Goal: Navigation & Orientation: Find specific page/section

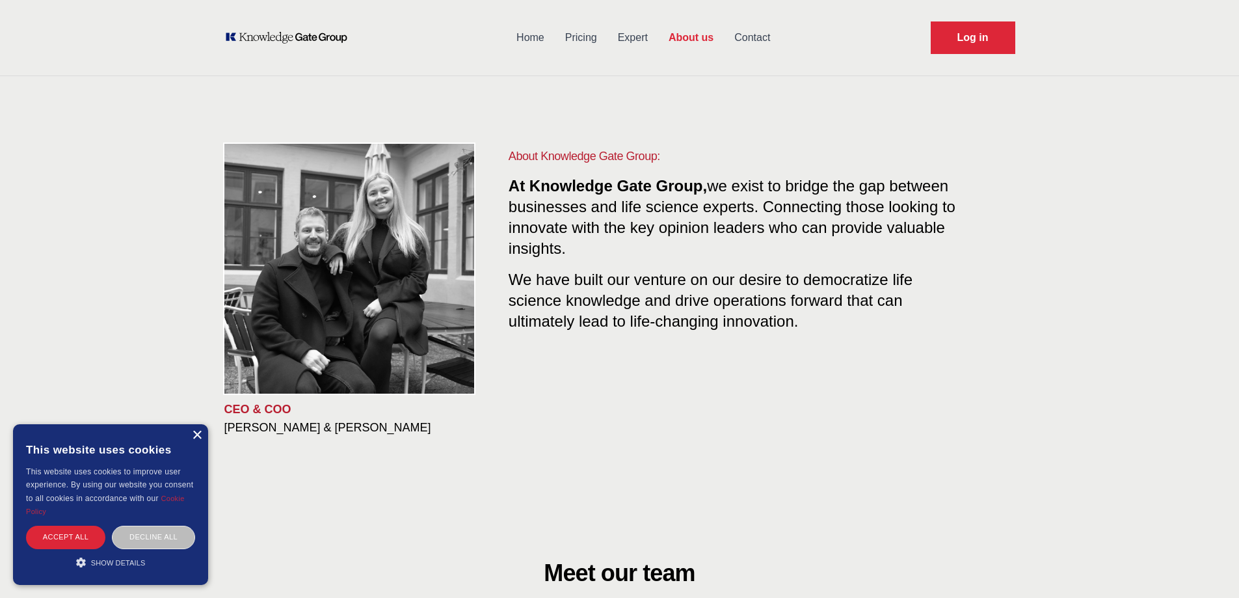
click at [194, 436] on div "×" at bounding box center [197, 436] width 10 height 10
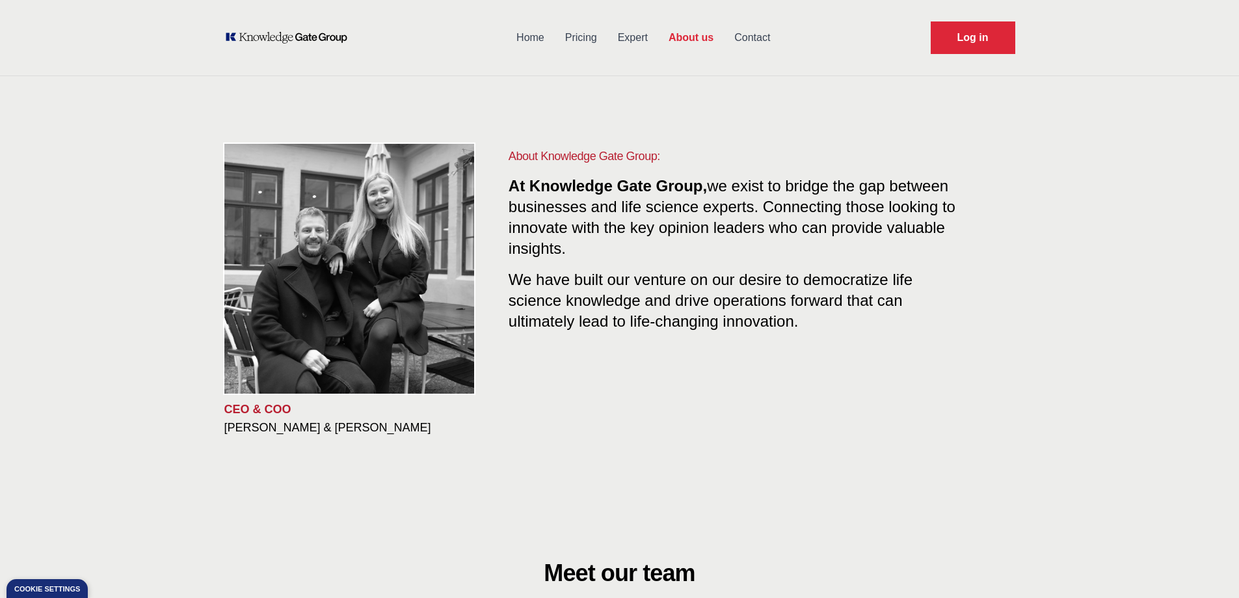
click at [760, 33] on link "Contact" at bounding box center [752, 38] width 57 height 34
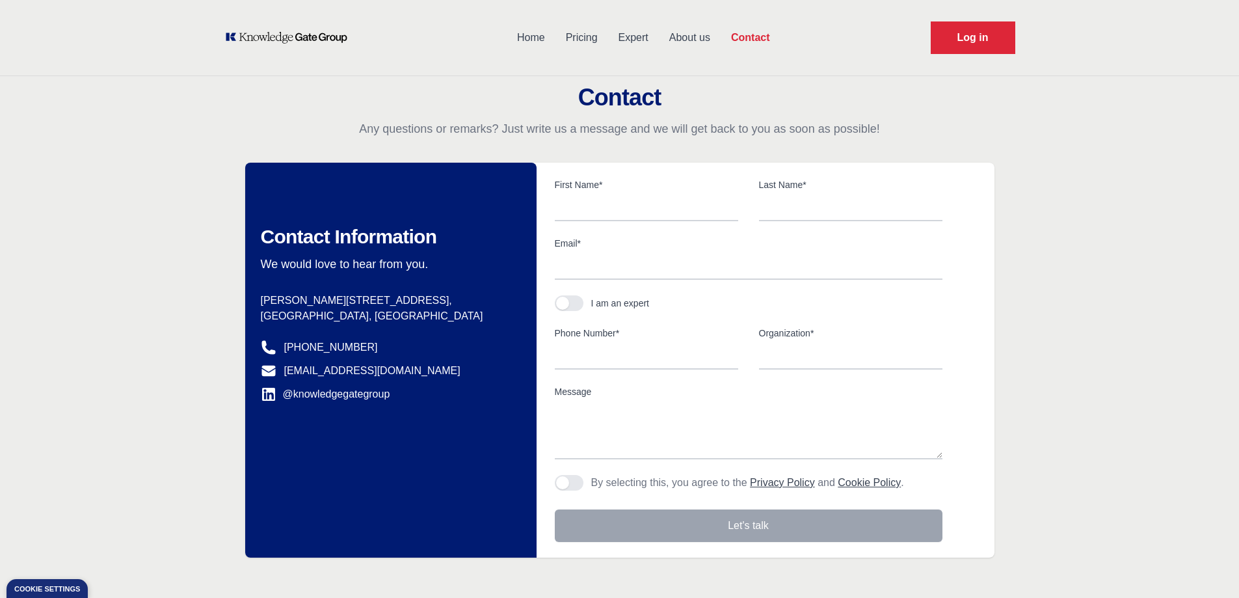
click at [529, 42] on link "Home" at bounding box center [531, 38] width 49 height 34
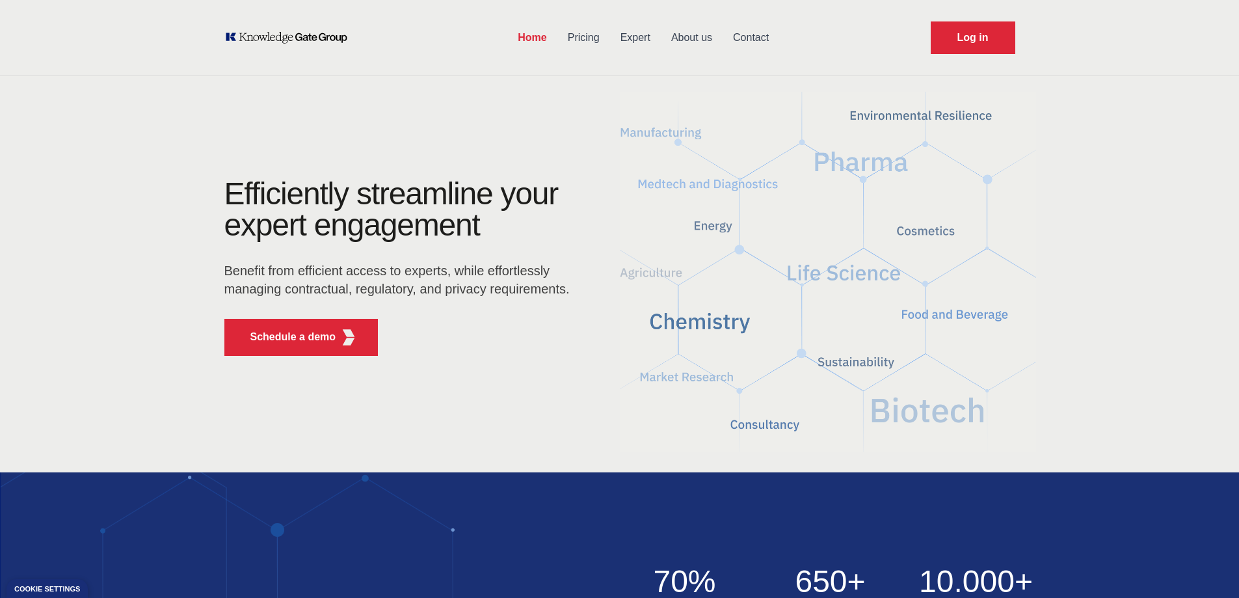
click at [583, 29] on link "Pricing" at bounding box center [583, 38] width 53 height 34
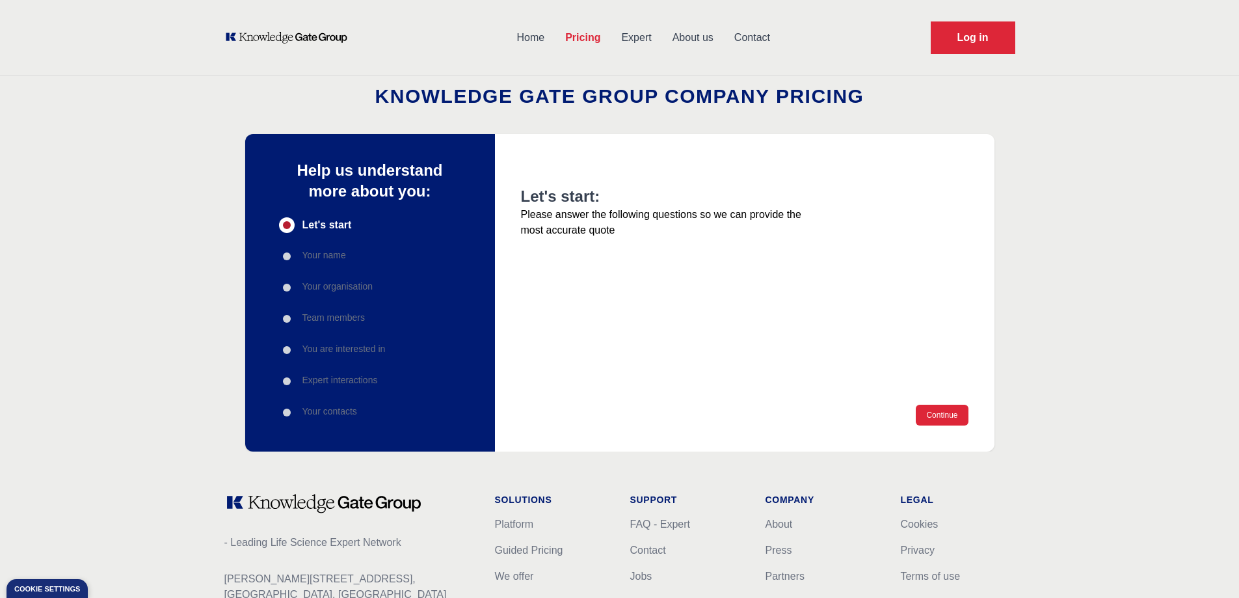
click at [614, 35] on link "Expert" at bounding box center [636, 38] width 51 height 34
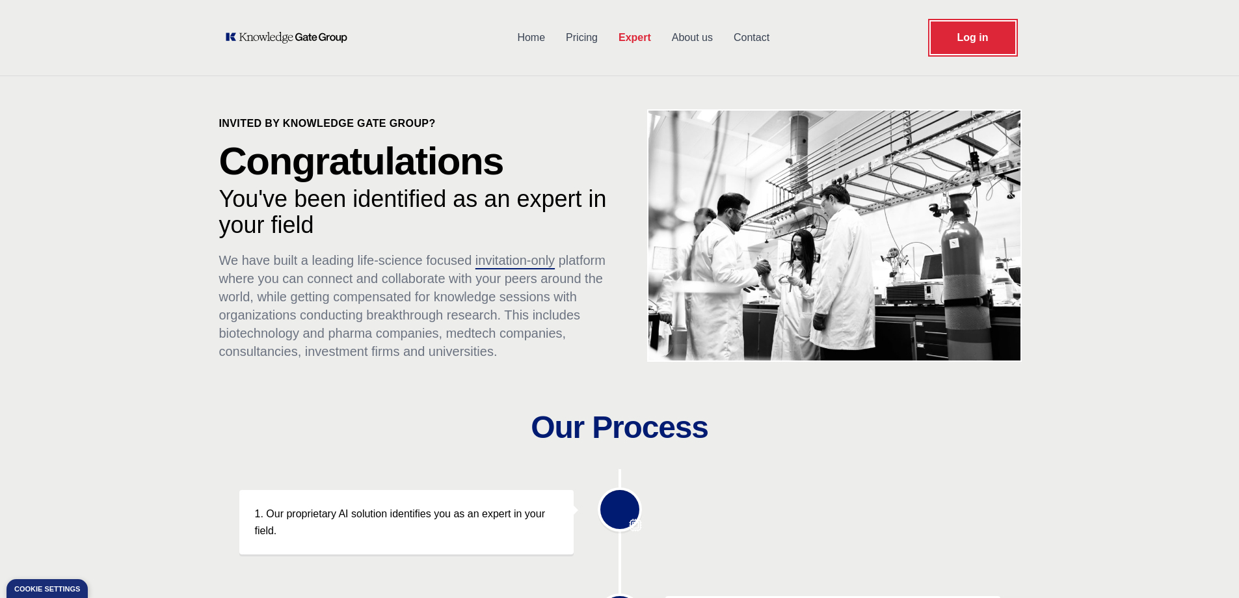
click at [981, 47] on link "Log in" at bounding box center [973, 37] width 85 height 33
